Goal: Task Accomplishment & Management: Complete application form

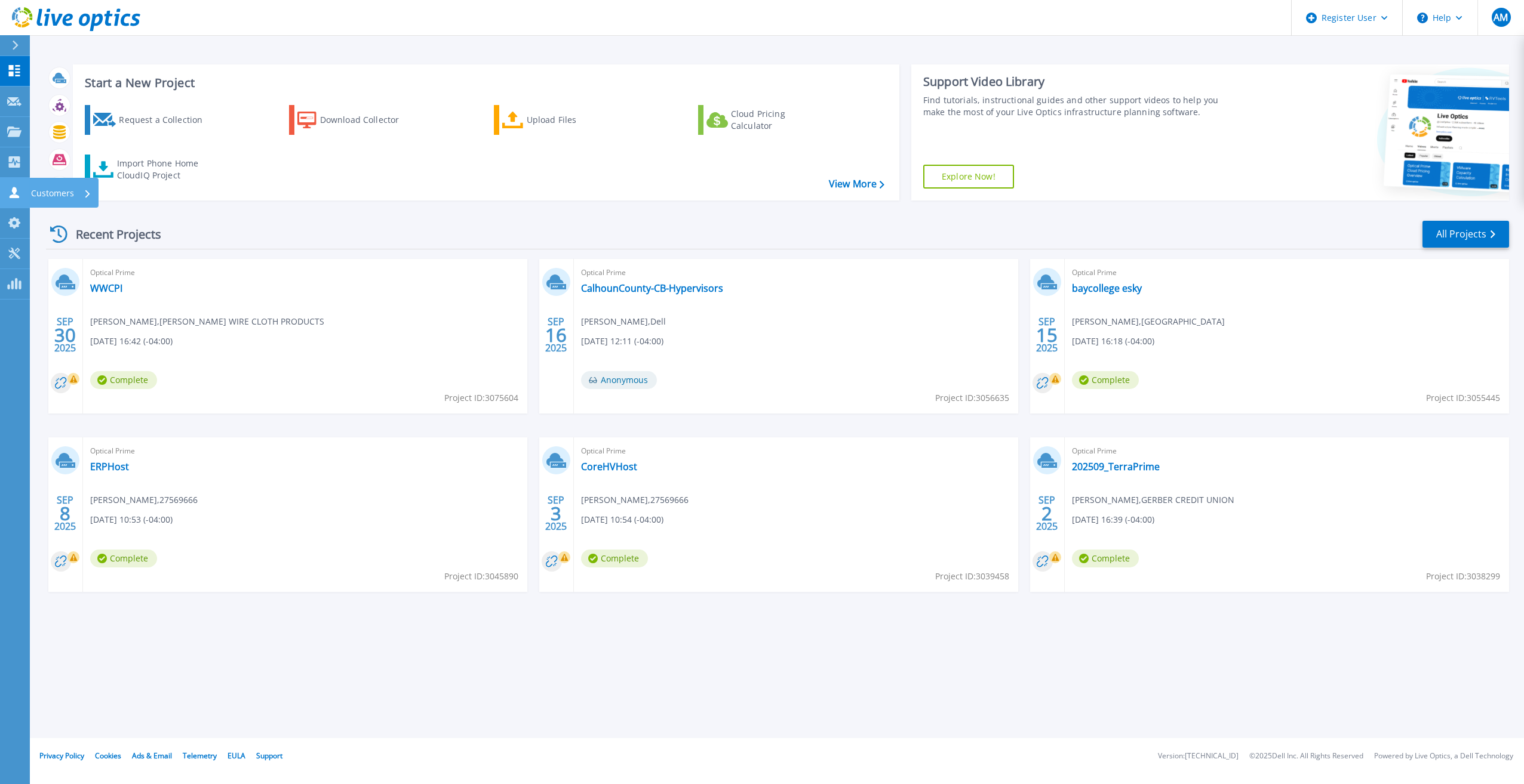
click at [24, 191] on link "Customers Customers" at bounding box center [15, 193] width 30 height 30
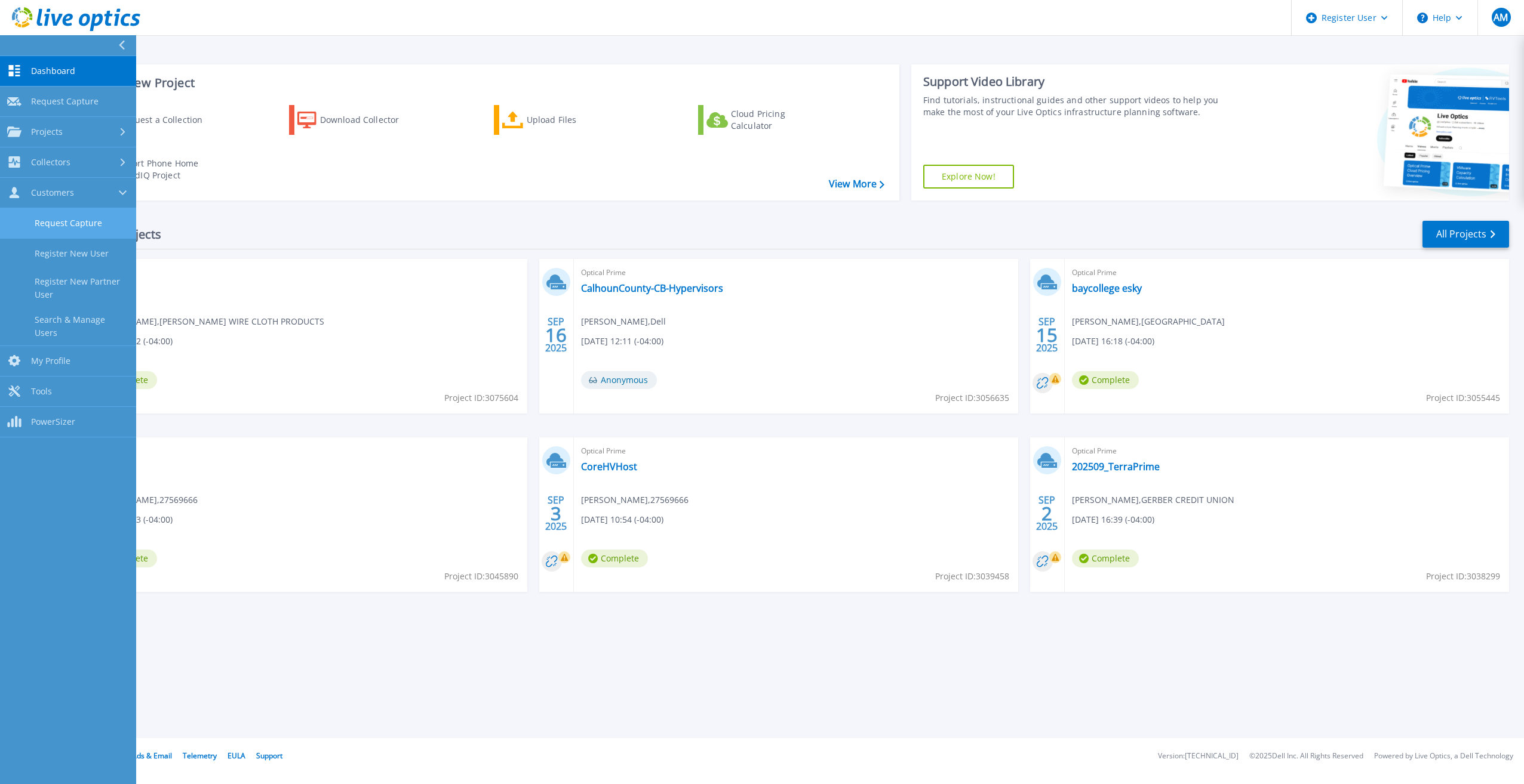
click at [58, 227] on link "Request Capture" at bounding box center [68, 223] width 136 height 30
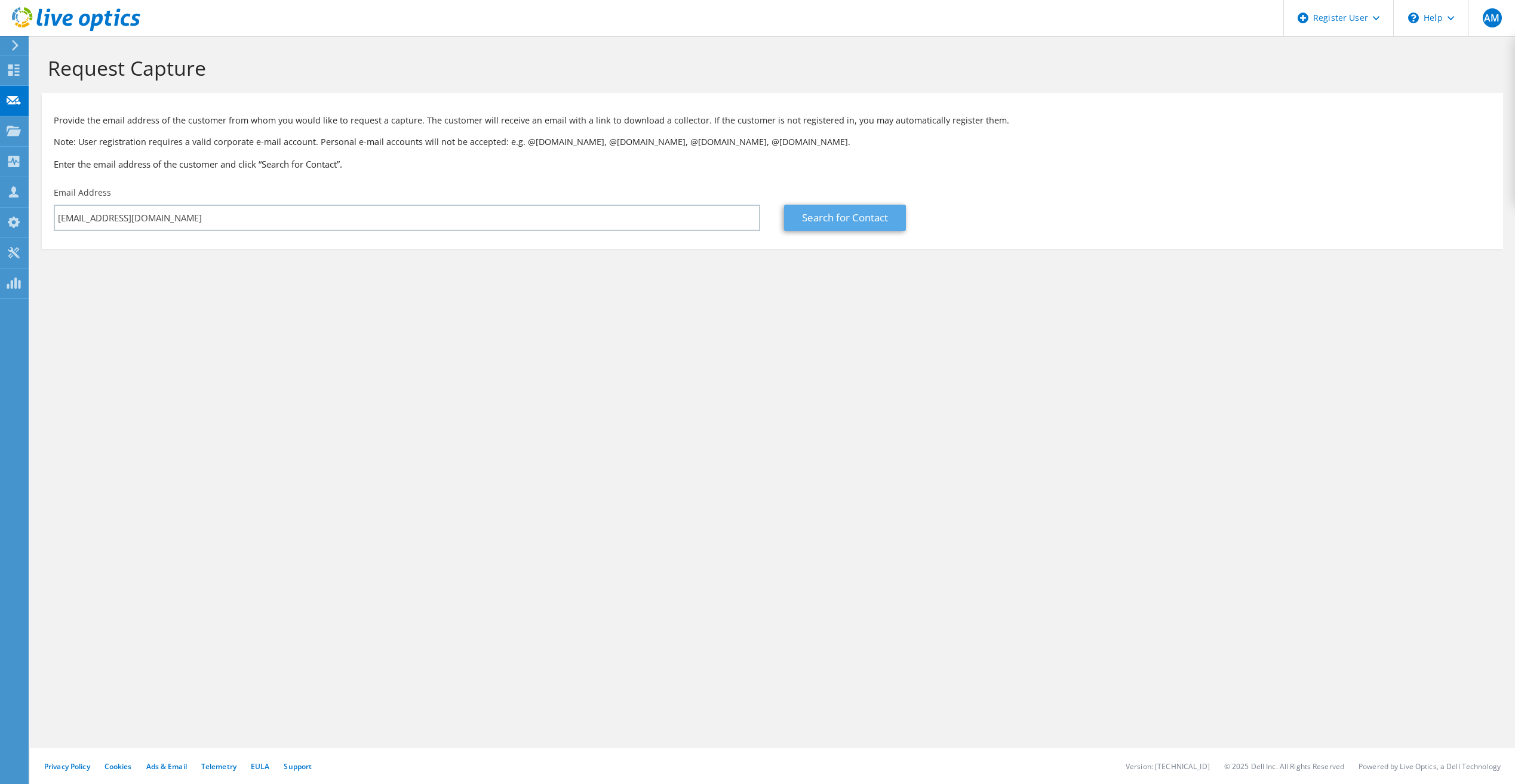
type input "[EMAIL_ADDRESS][DOMAIN_NAME]"
click at [822, 222] on link "Search for Contact" at bounding box center [845, 218] width 122 height 27
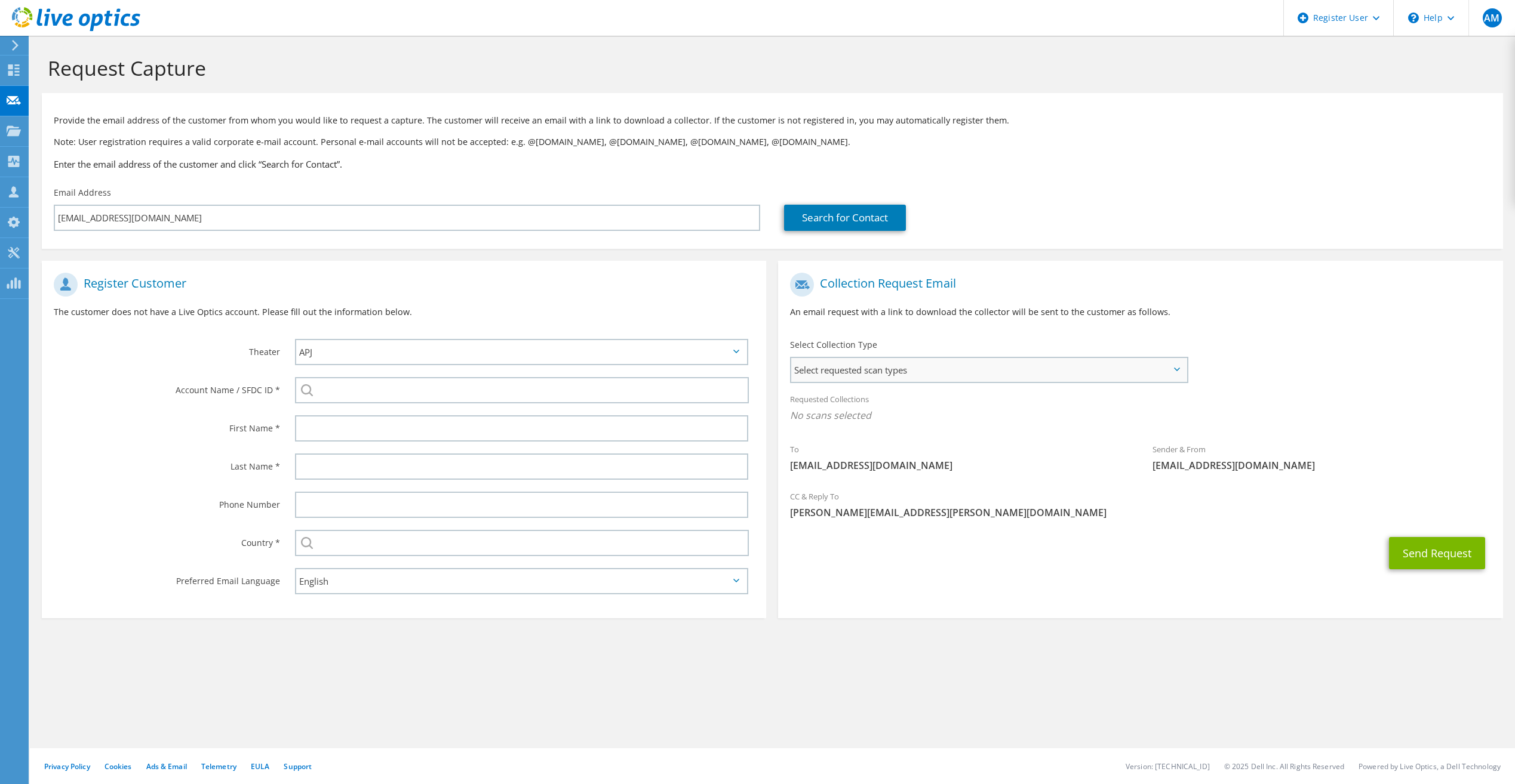
click at [990, 372] on span "Select requested scan types" at bounding box center [988, 370] width 395 height 24
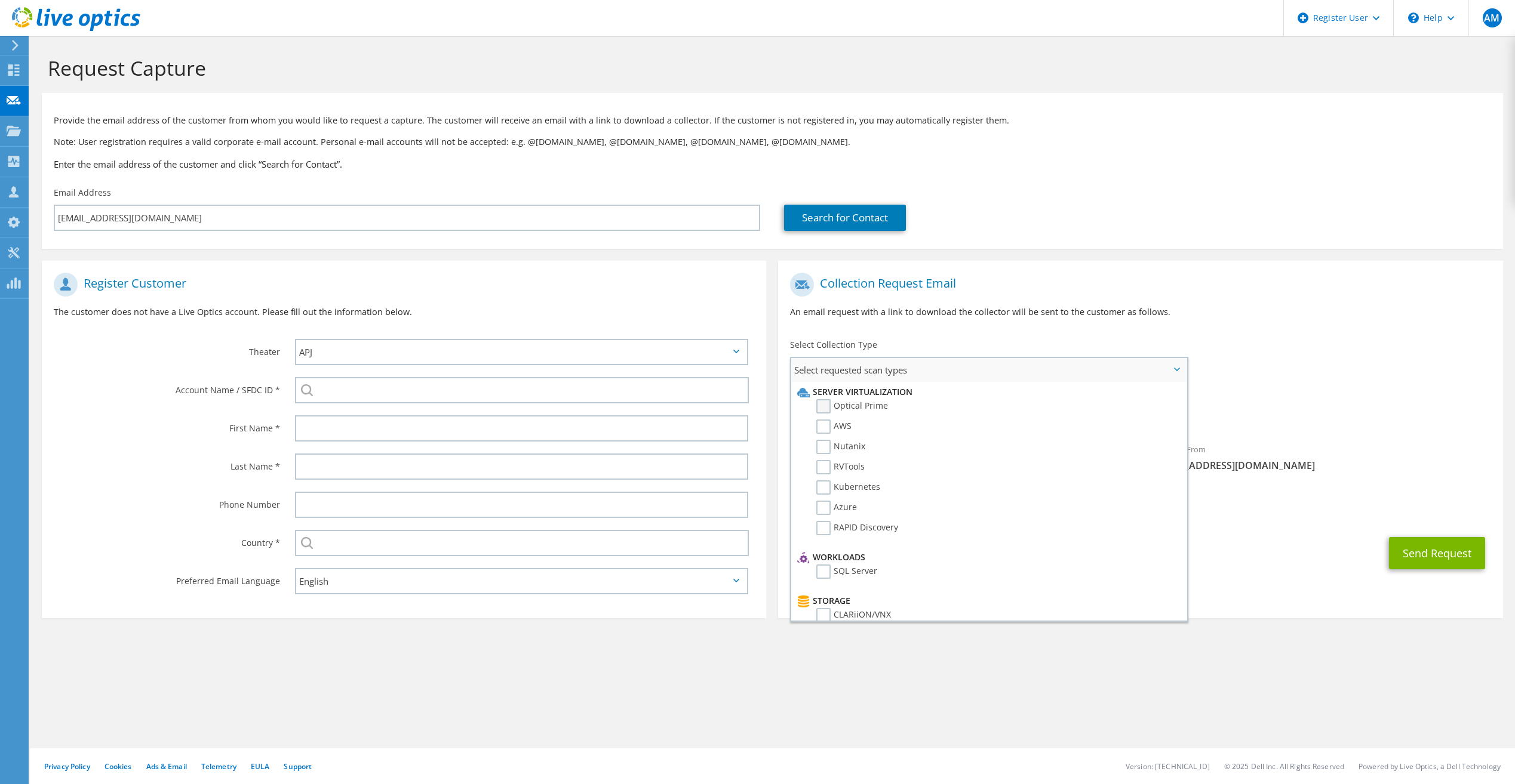
click at [825, 400] on label "Optical Prime" at bounding box center [851, 406] width 71 height 14
click at [0, 0] on input "Optical Prime" at bounding box center [0, 0] width 0 height 0
click at [1421, 400] on div "Requested Collections No scans selected Optical Prime" at bounding box center [1140, 410] width 725 height 48
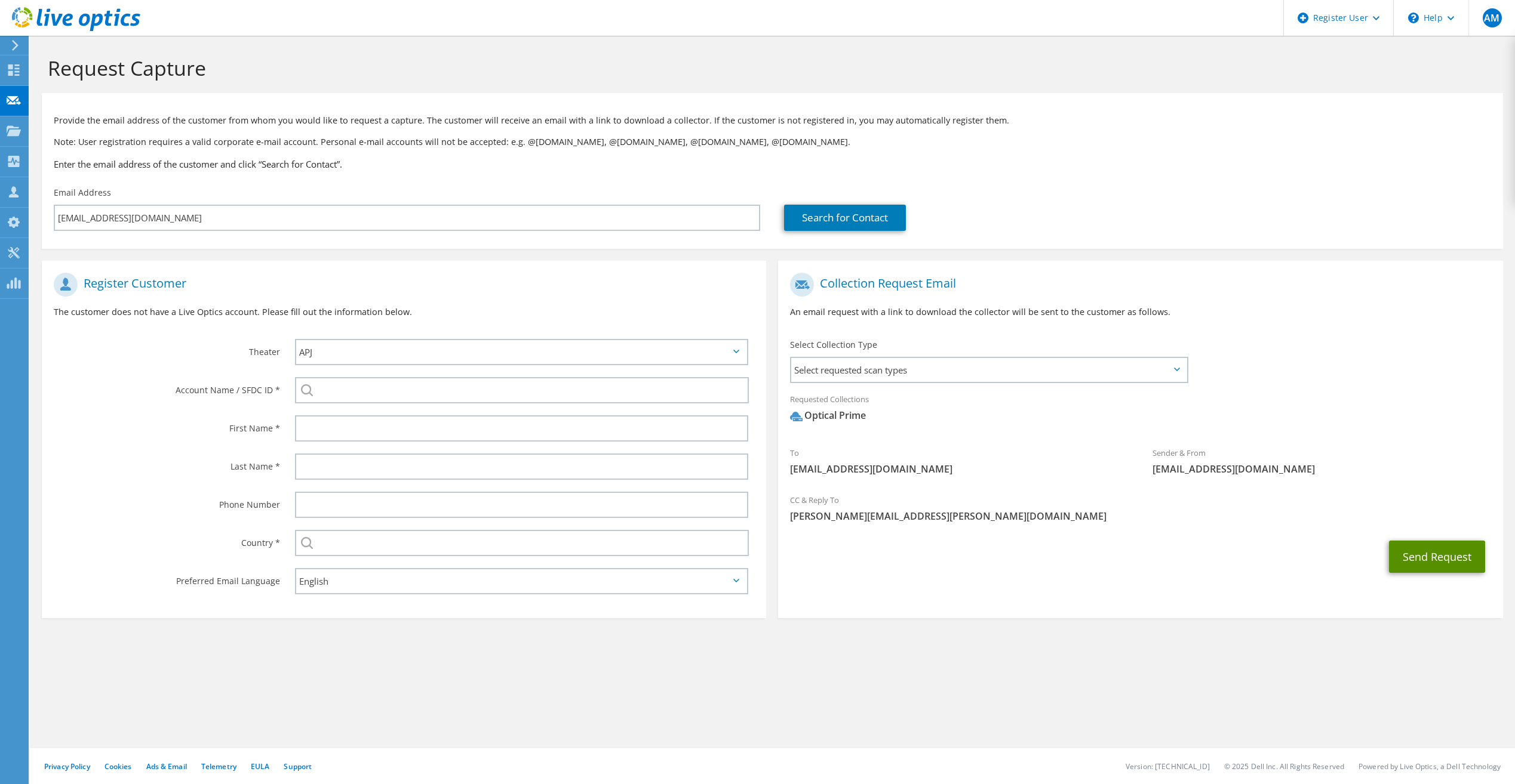
click at [1442, 554] on button "Send Request" at bounding box center [1437, 557] width 96 height 32
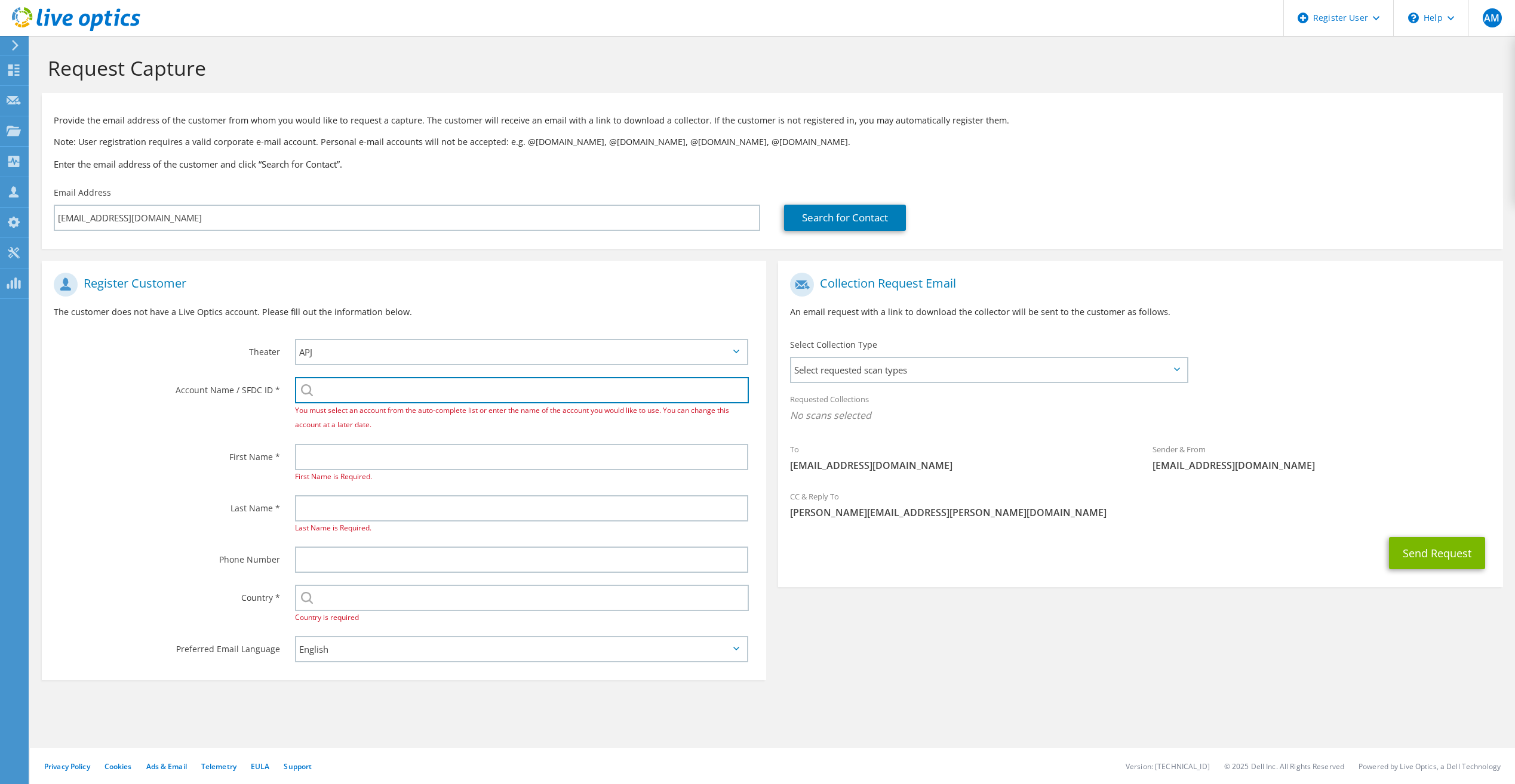
click at [408, 397] on input "search" at bounding box center [522, 390] width 454 height 27
paste input "595722182"
type input "595722182"
drag, startPoint x: 214, startPoint y: 428, endPoint x: 289, endPoint y: 450, distance: 78.2
click at [218, 428] on div "Account Name / SFDC ID * 595722182 You must select an account from the auto-com…" at bounding box center [404, 404] width 725 height 67
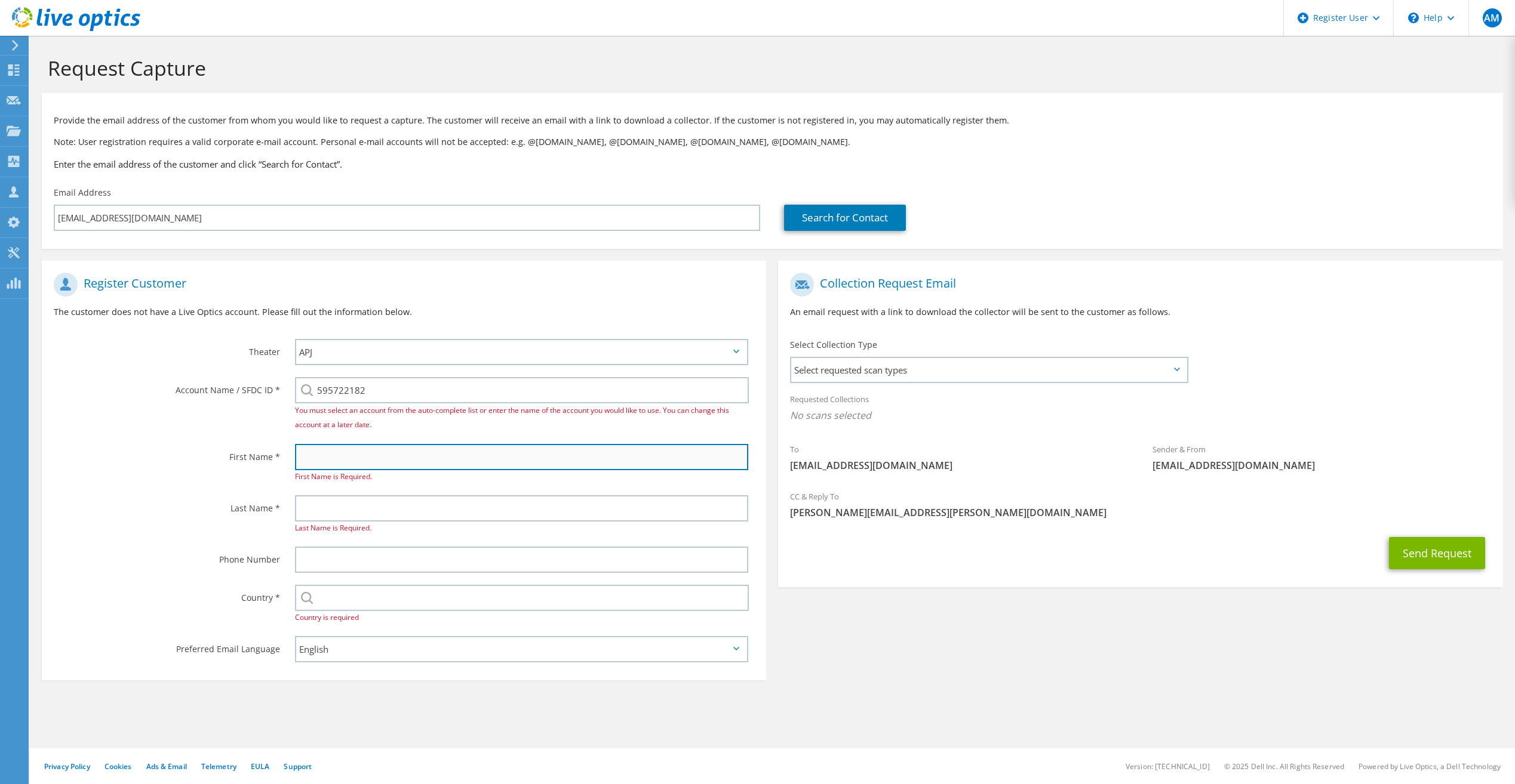
click at [323, 455] on input "text" at bounding box center [521, 457] width 453 height 27
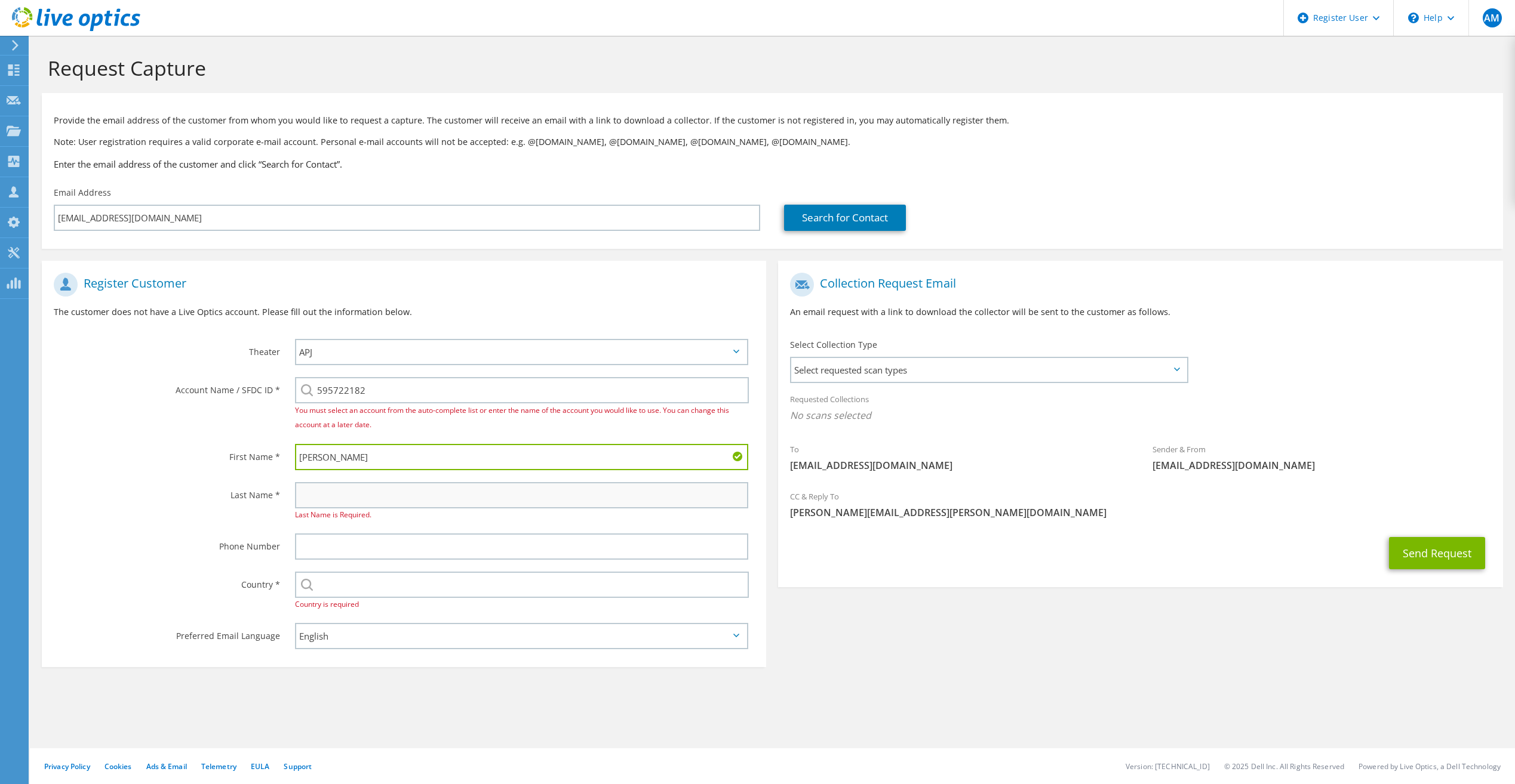
type input "Danny"
click at [500, 495] on input "text" at bounding box center [521, 495] width 453 height 27
type input "Bissett"
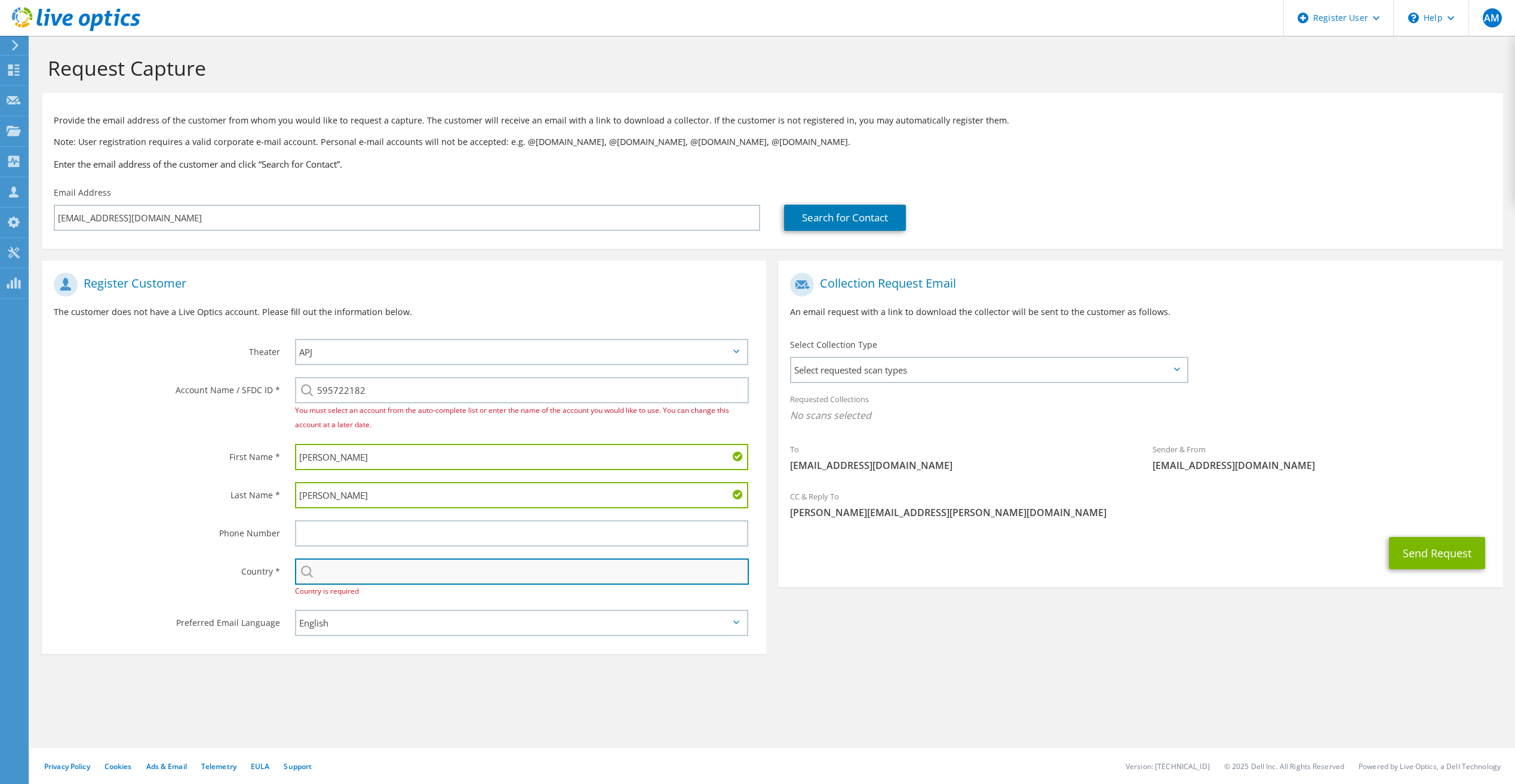
click at [463, 565] on input "text" at bounding box center [522, 572] width 454 height 27
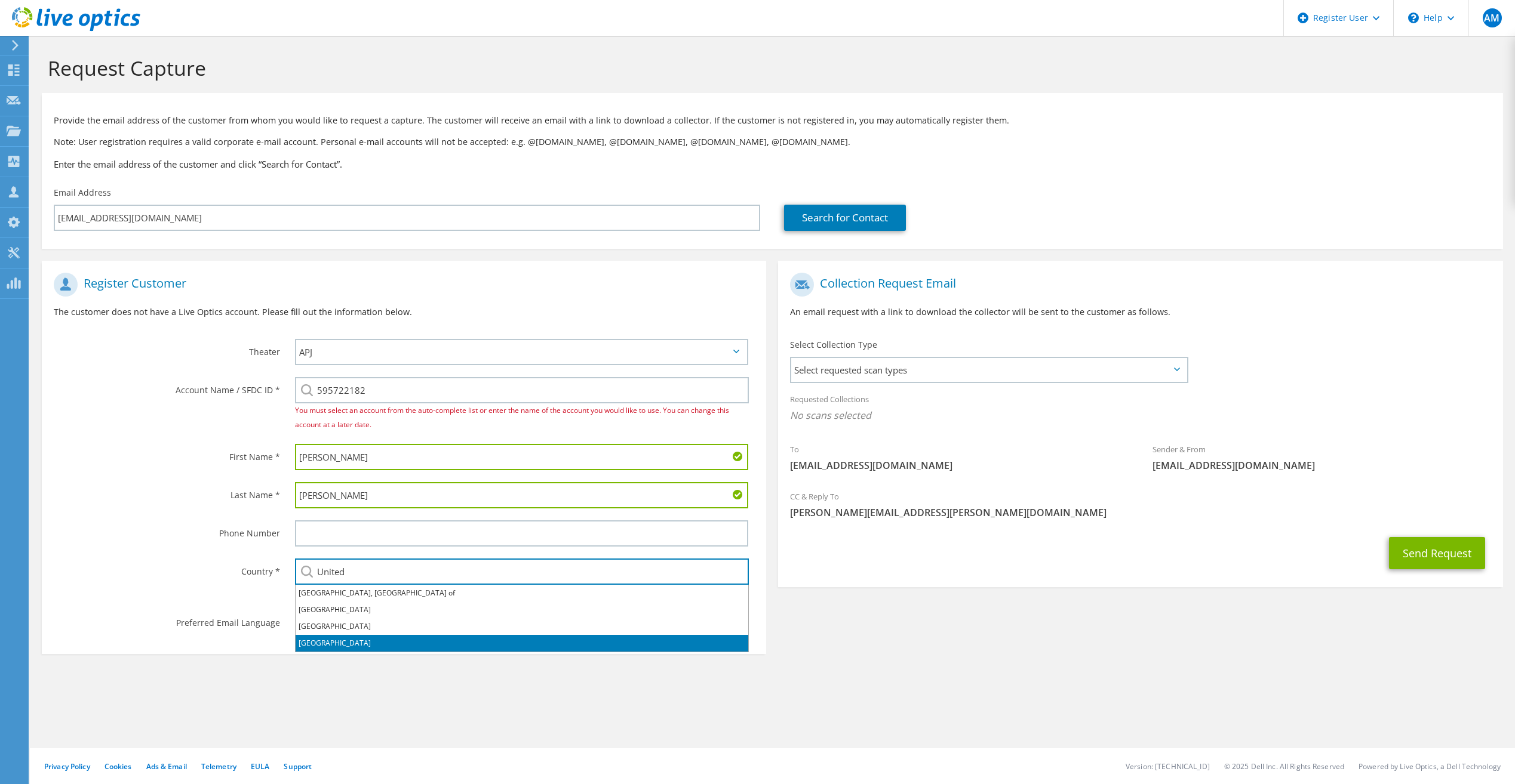
click at [412, 647] on li "[GEOGRAPHIC_DATA]" at bounding box center [521, 643] width 453 height 17
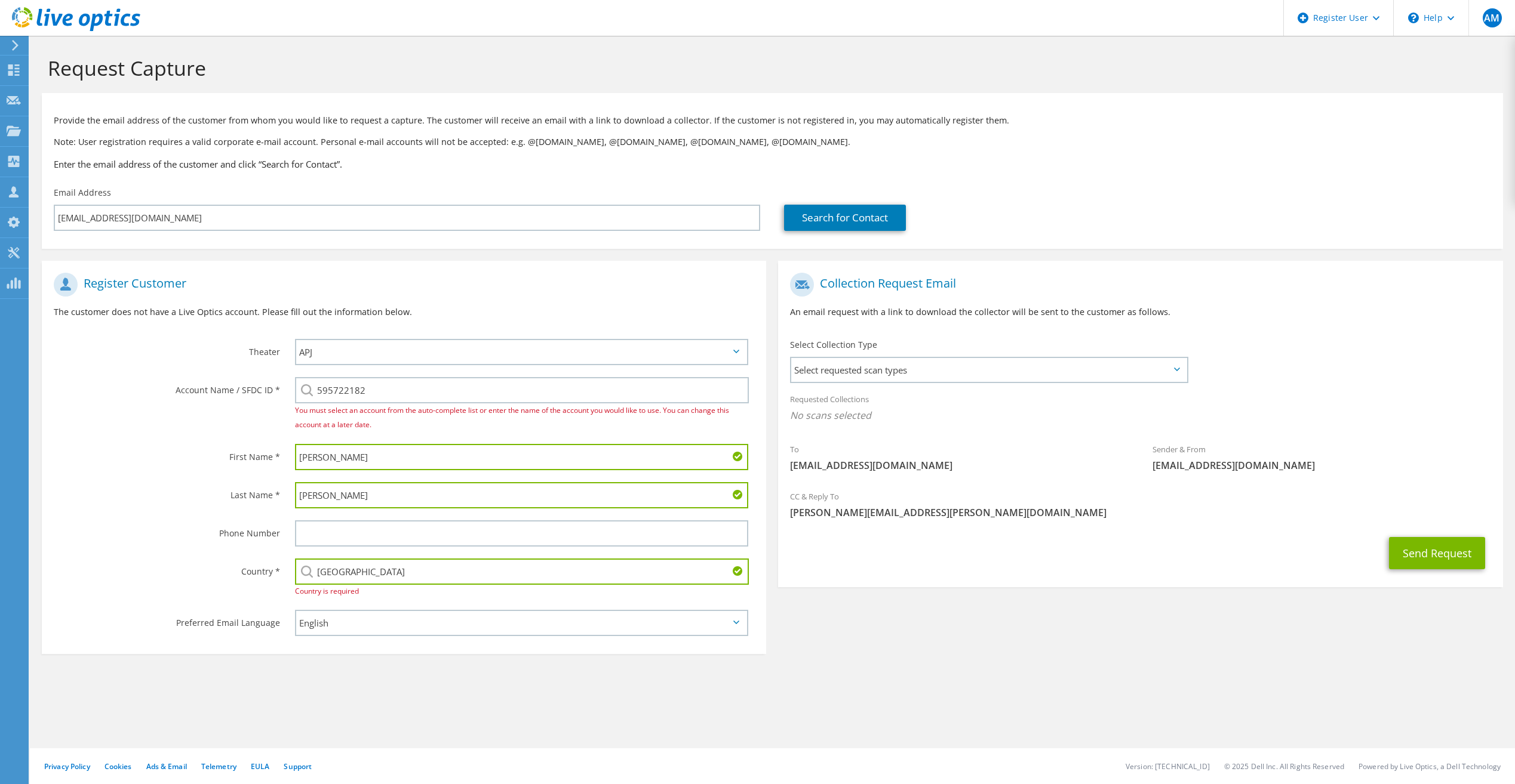
type input "[GEOGRAPHIC_DATA]"
click at [373, 618] on select "English Deutsch Español Français Italiano Polski Português Русский 한국어 中文 日本語" at bounding box center [521, 624] width 453 height 27
click at [601, 678] on section "Request Capture Provide the email address of the customer from whom you would l…" at bounding box center [773, 378] width 1485 height 684
click at [884, 377] on span "Select requested scan types" at bounding box center [988, 370] width 395 height 24
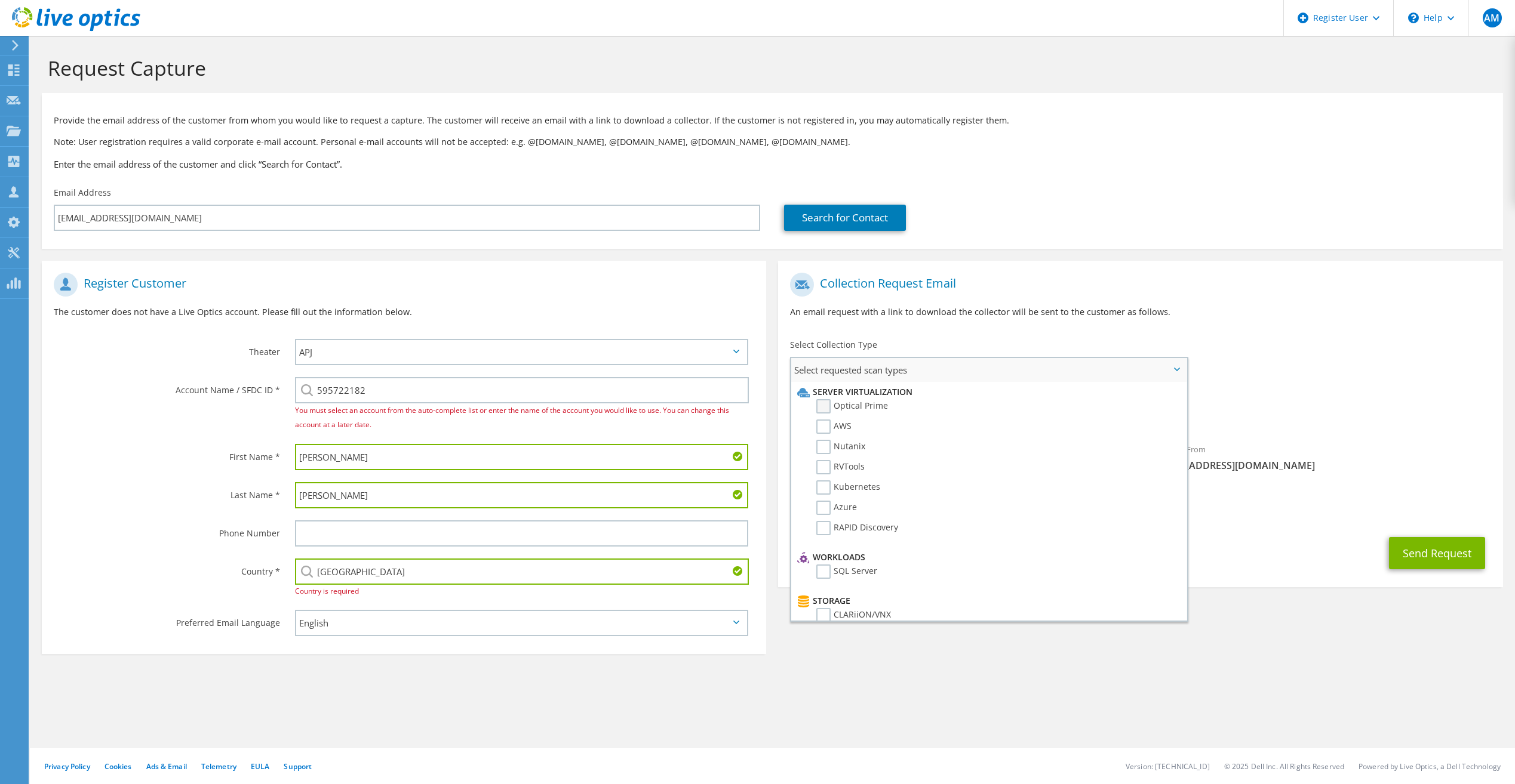
click at [821, 406] on label "Optical Prime" at bounding box center [851, 406] width 71 height 14
click at [0, 0] on input "Optical Prime" at bounding box center [0, 0] width 0 height 0
click at [1375, 392] on div "Requested Collections No scans selected Optical Prime" at bounding box center [1140, 410] width 725 height 48
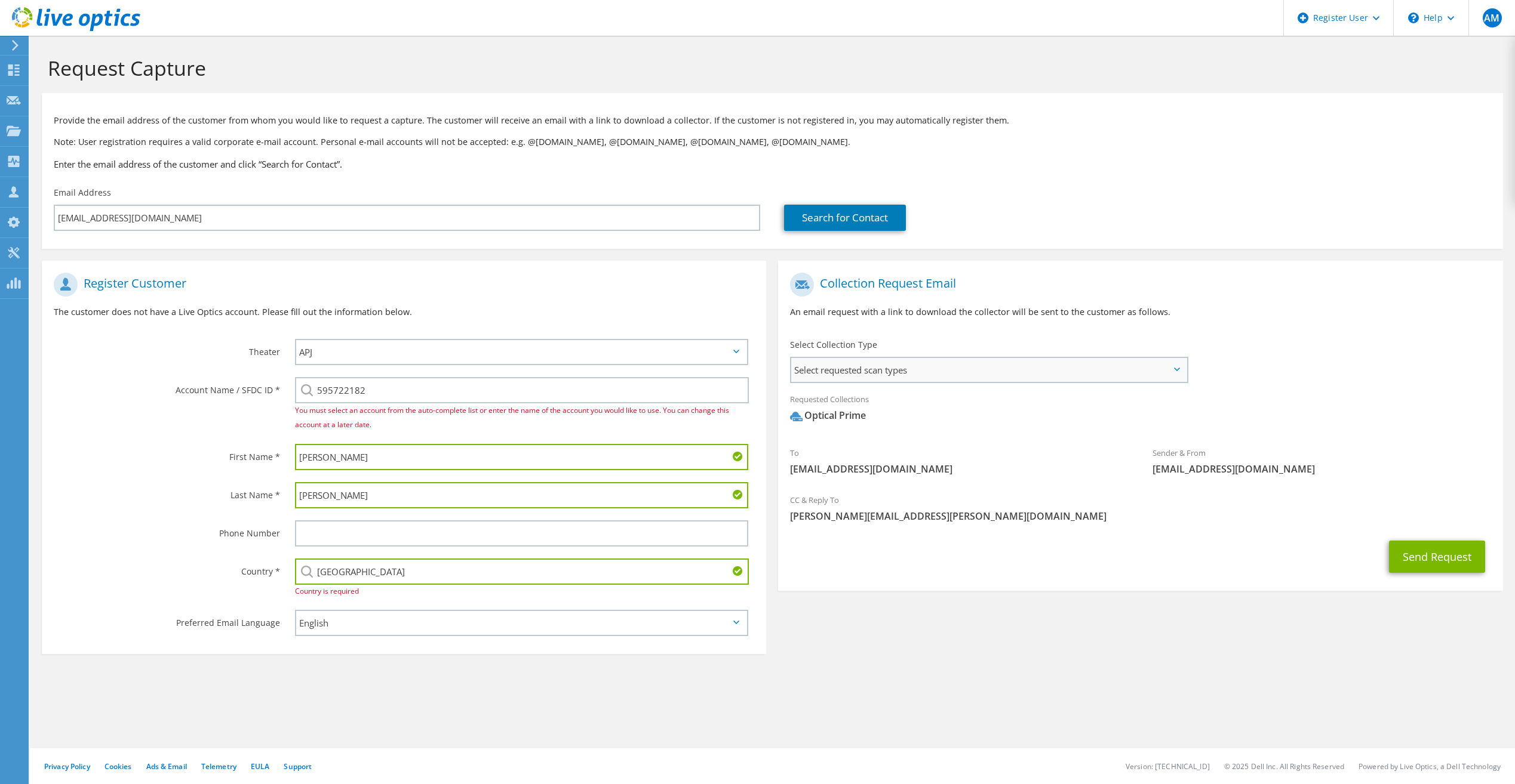
click at [924, 374] on span "Select requested scan types" at bounding box center [988, 370] width 395 height 24
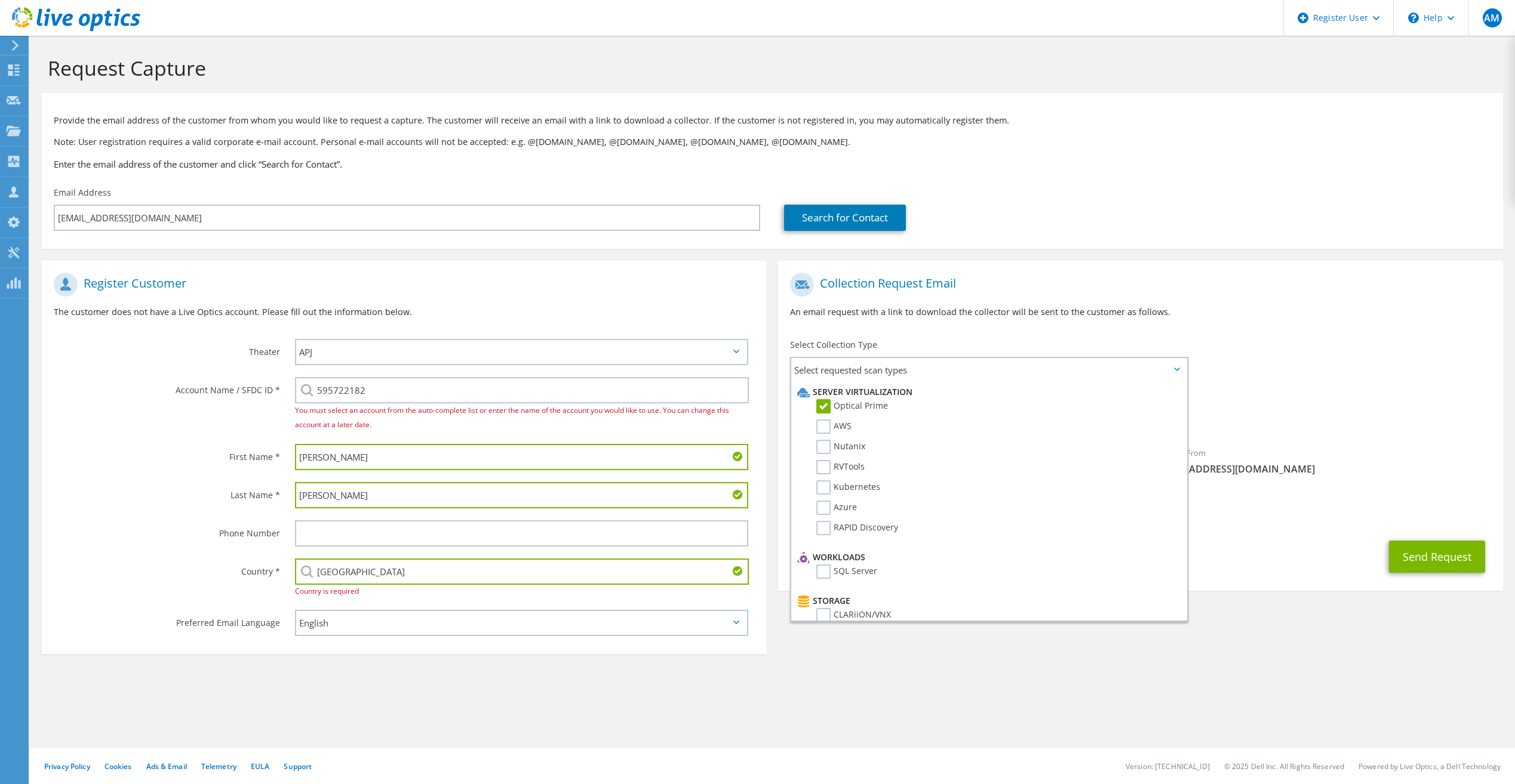
drag, startPoint x: 1377, startPoint y: 394, endPoint x: 1399, endPoint y: 449, distance: 59.2
click at [1377, 395] on div "Requested Collections No scans selected Optical Prime" at bounding box center [1140, 410] width 725 height 48
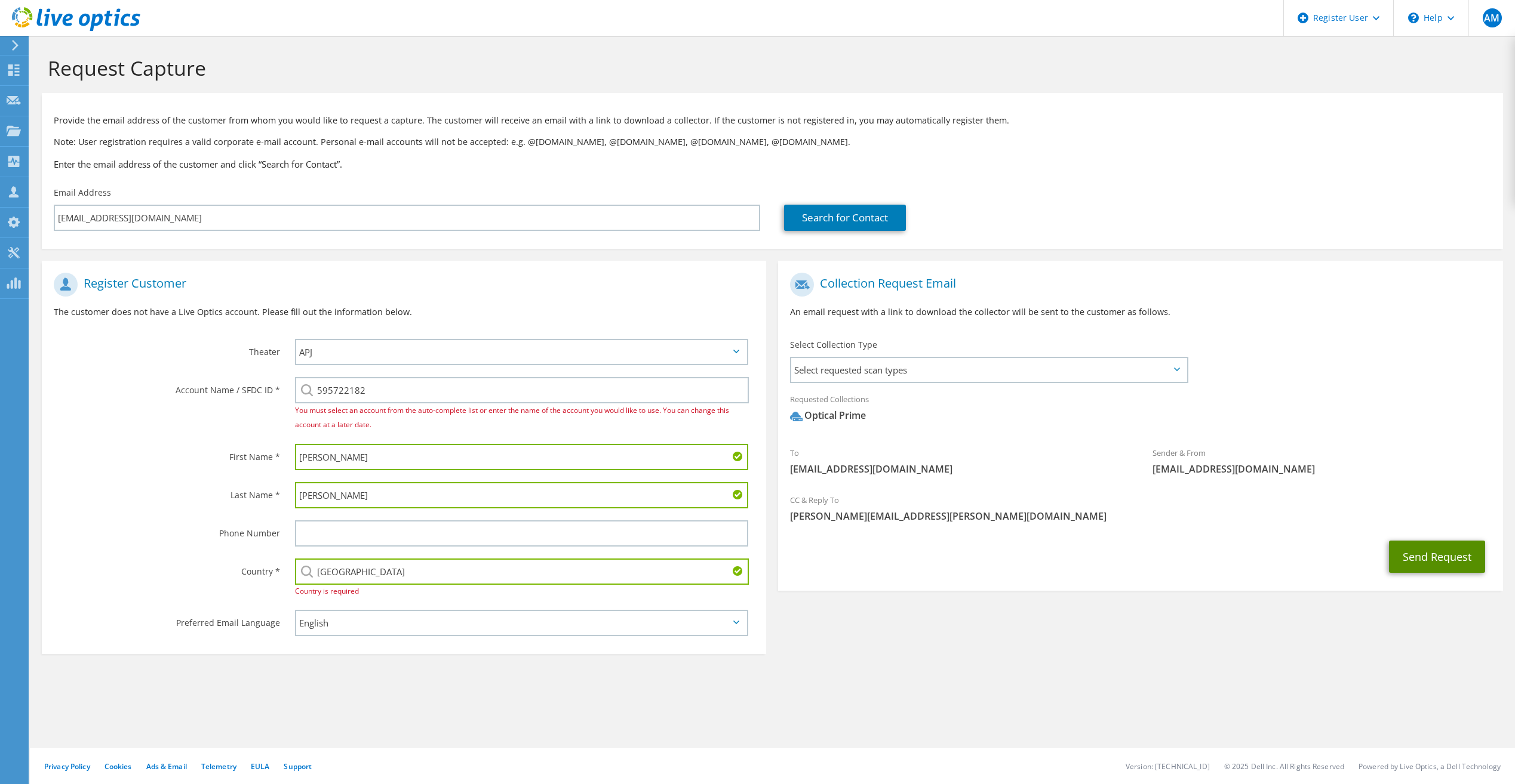
click at [1428, 559] on button "Send Request" at bounding box center [1437, 557] width 96 height 32
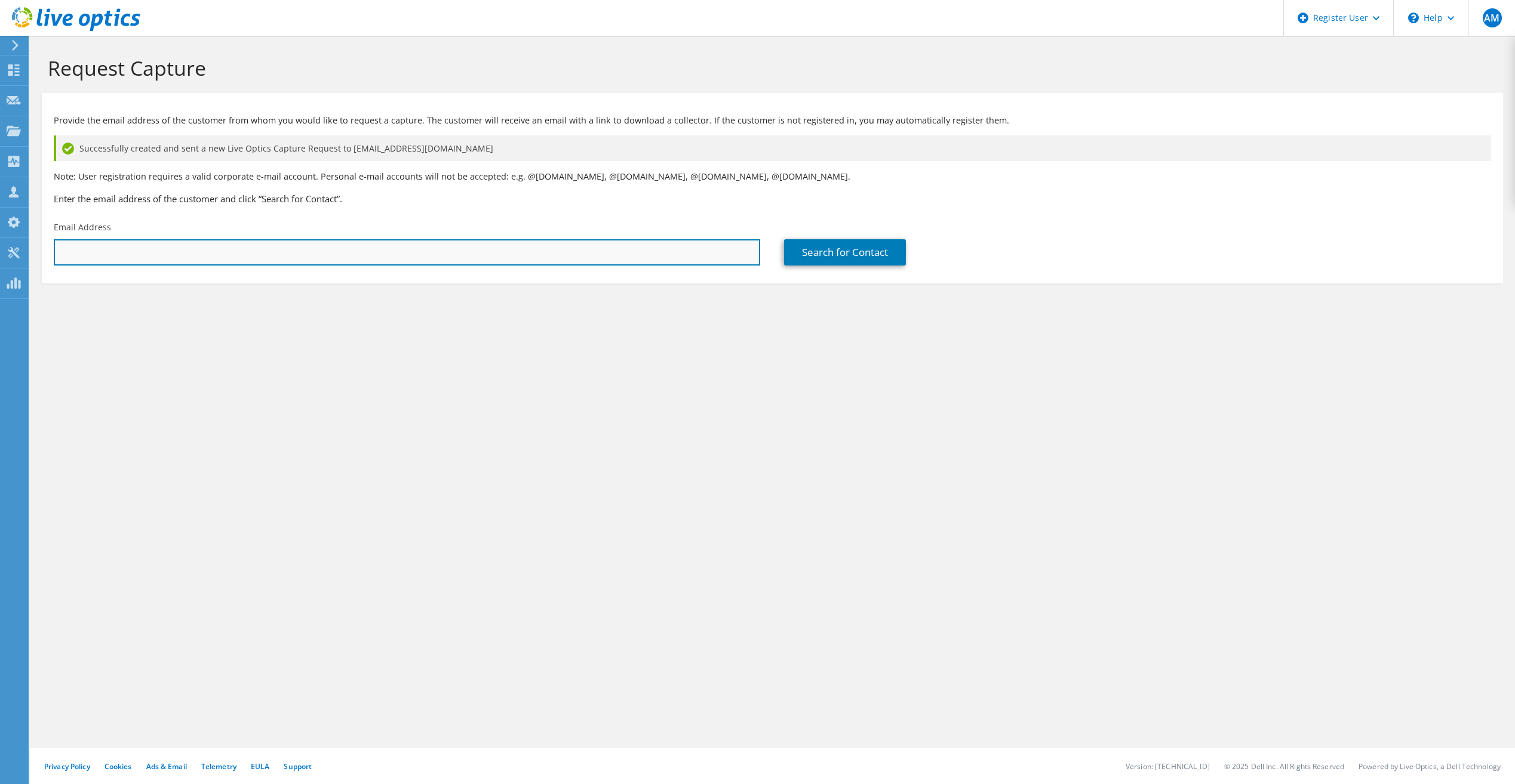
paste input "[EMAIL_ADDRESS][DOMAIN_NAME]"
type input "[EMAIL_ADDRESS][DOMAIN_NAME]"
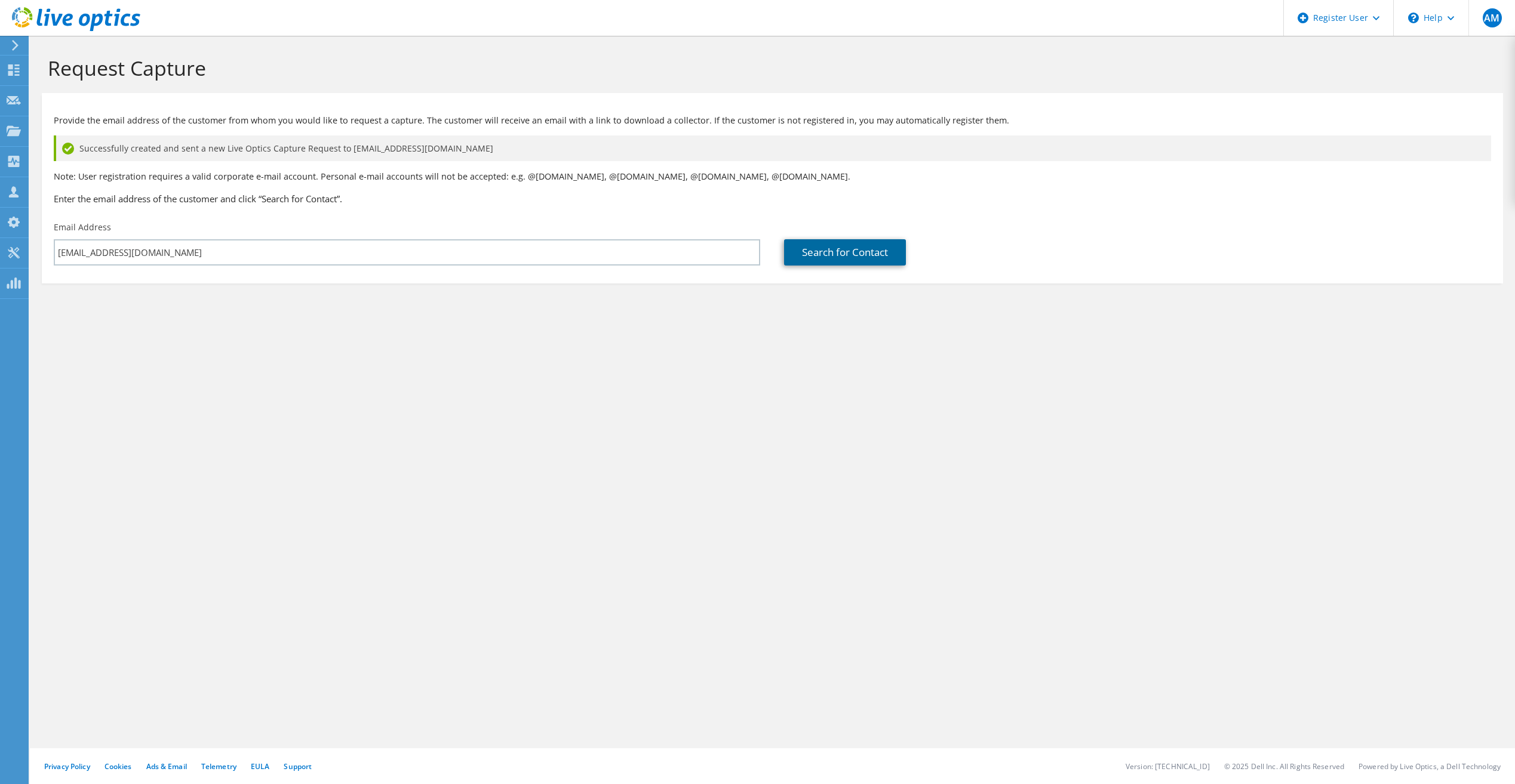
click at [820, 248] on link "Search for Contact" at bounding box center [845, 252] width 122 height 27
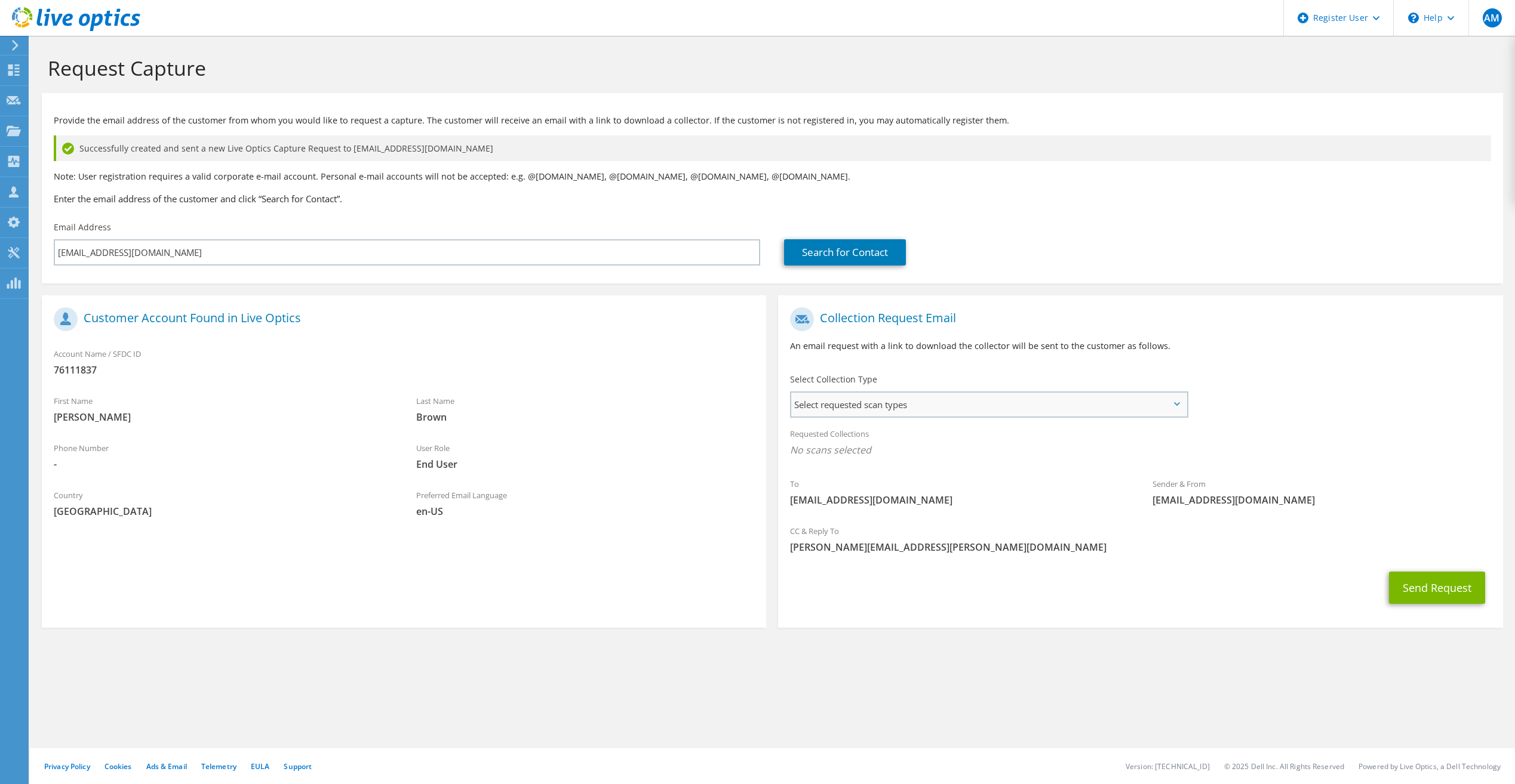
click at [949, 406] on span "Select requested scan types" at bounding box center [988, 405] width 395 height 24
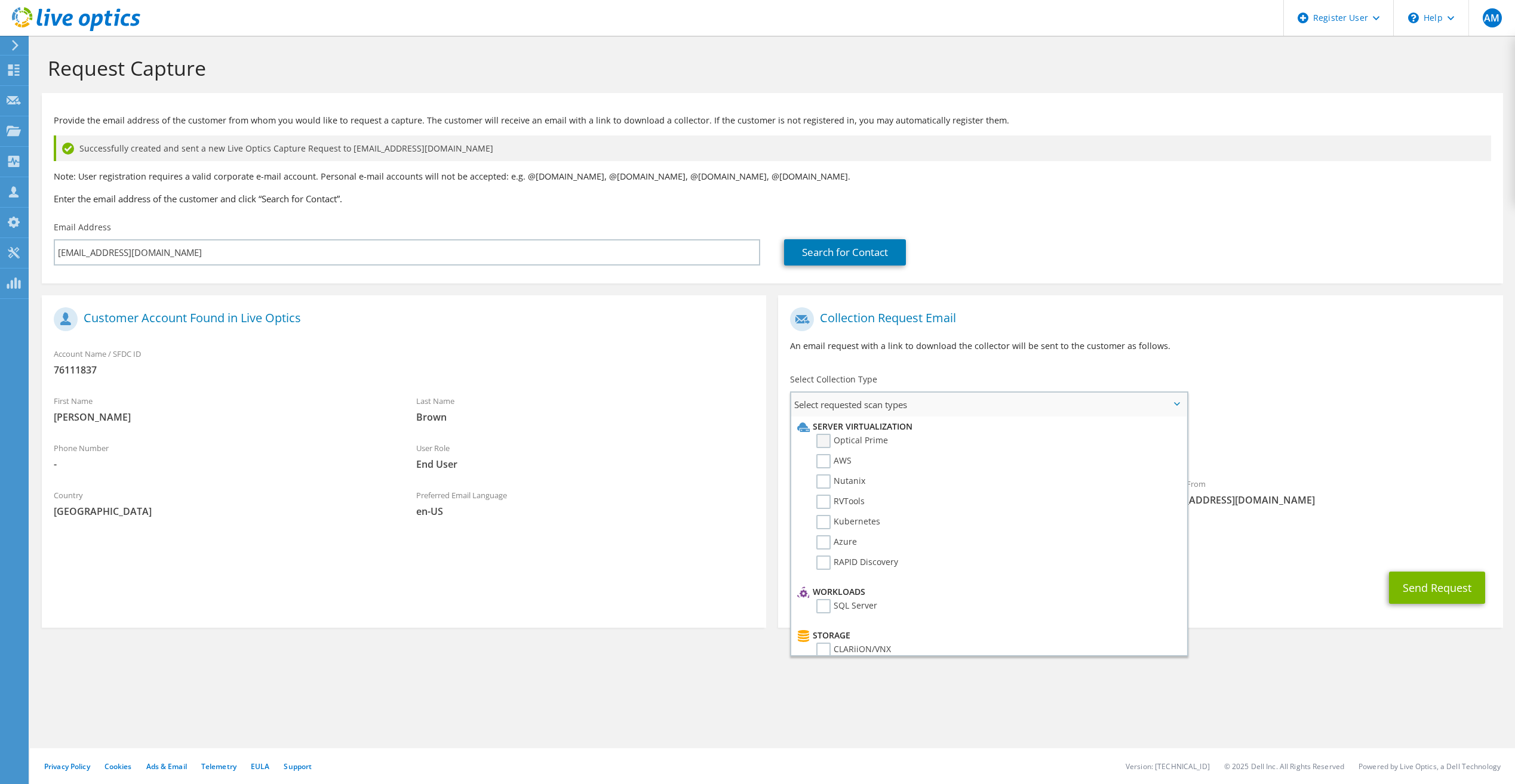
click at [832, 435] on label "Optical Prime" at bounding box center [851, 440] width 71 height 14
click at [0, 0] on input "Optical Prime" at bounding box center [0, 0] width 0 height 0
drag, startPoint x: 1271, startPoint y: 433, endPoint x: 1457, endPoint y: 526, distance: 208.0
click at [1271, 434] on div "Requested Collections No scans selected Optical Prime" at bounding box center [1140, 445] width 725 height 48
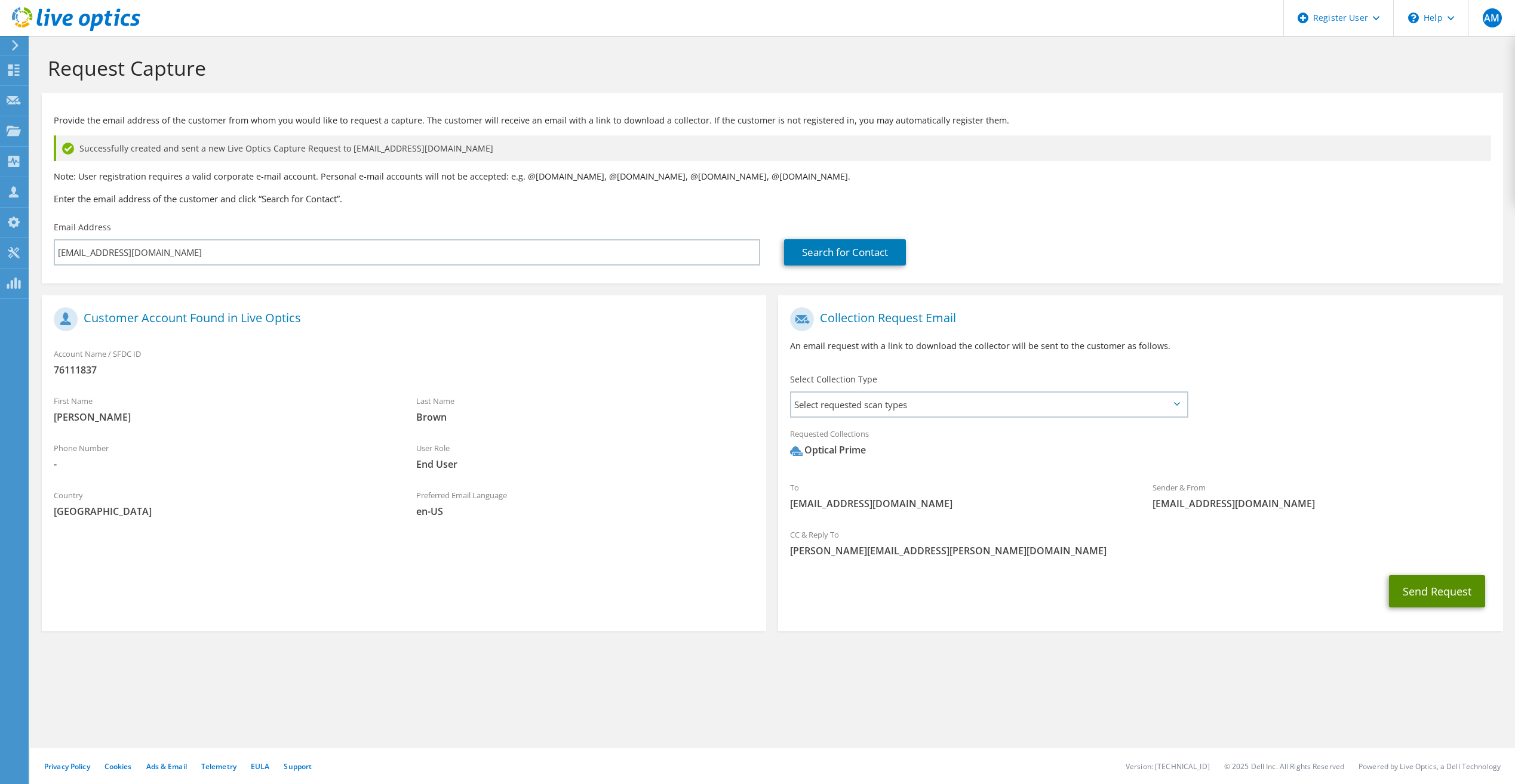
click at [1444, 596] on button "Send Request" at bounding box center [1437, 592] width 96 height 32
